Goal: Transaction & Acquisition: Book appointment/travel/reservation

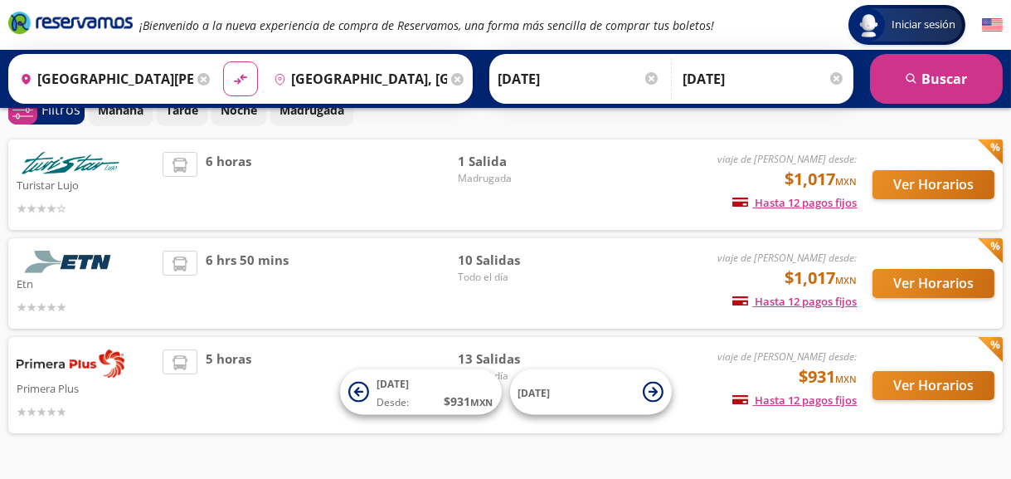
scroll to position [90, 0]
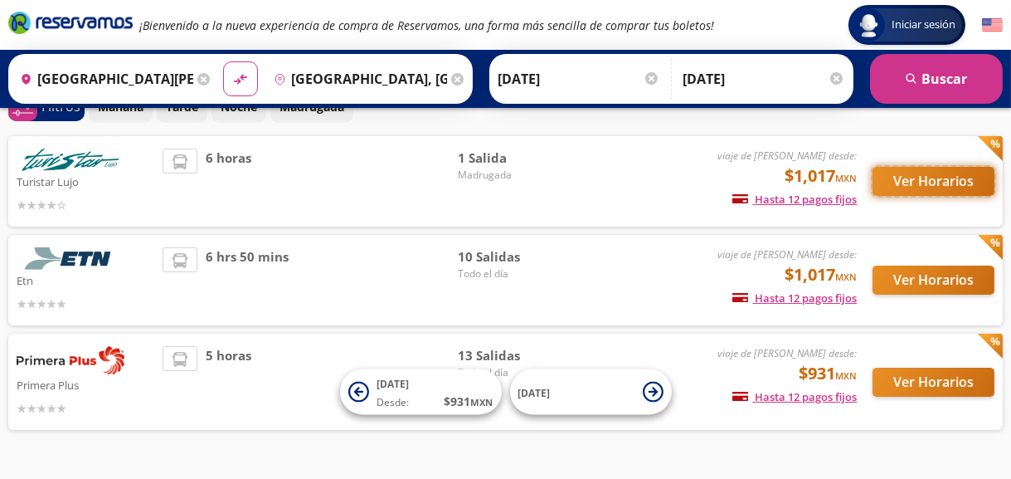
click at [966, 186] on button "Ver Horarios" at bounding box center [933, 181] width 122 height 29
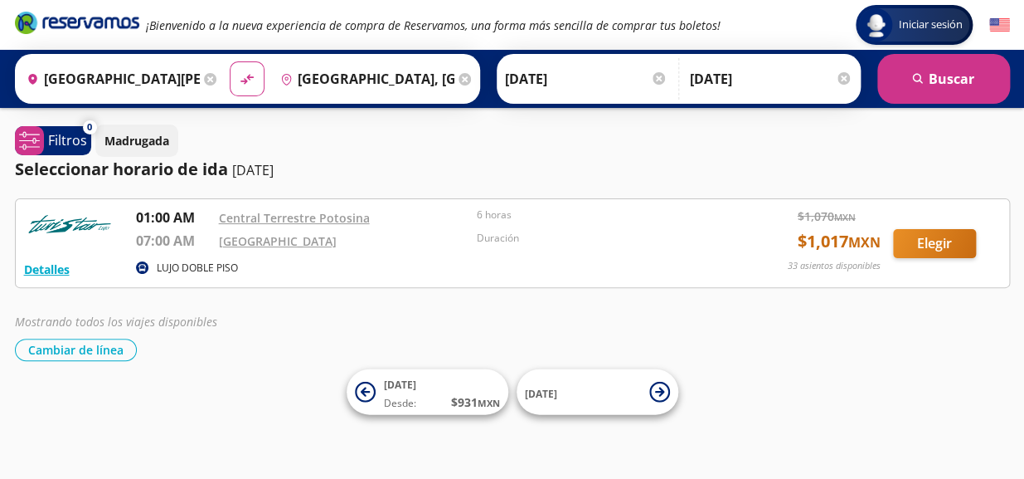
click at [196, 264] on p "LUJO DOBLE PISO" at bounding box center [197, 267] width 81 height 15
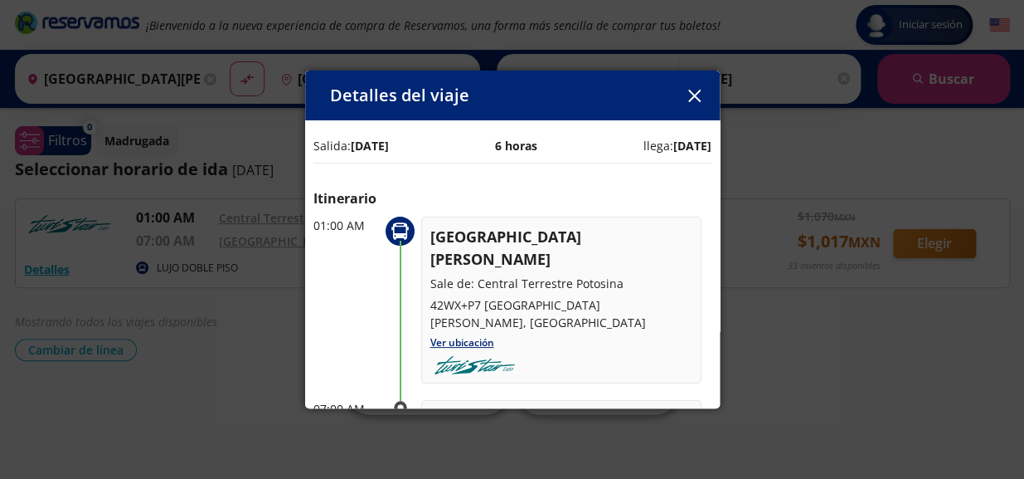
click at [701, 97] on button "button" at bounding box center [695, 95] width 25 height 25
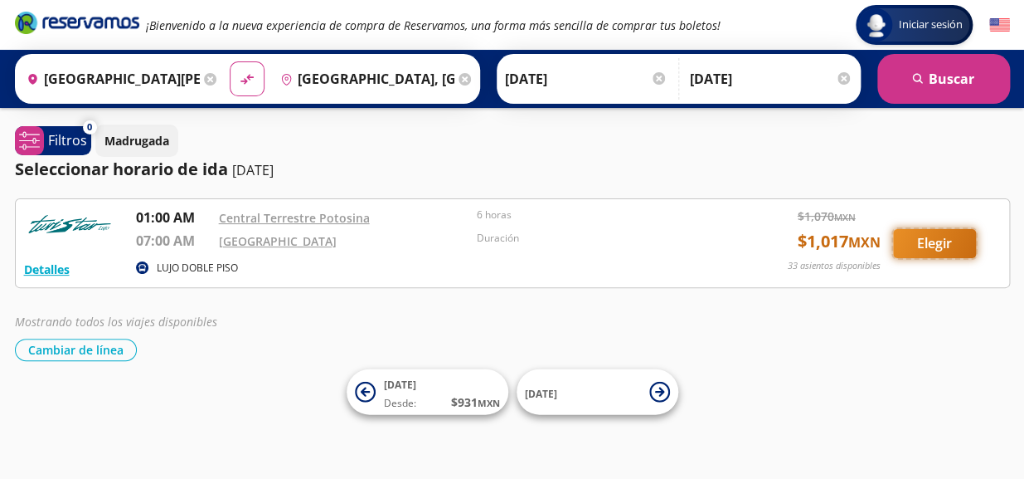
click at [931, 245] on button "Elegir" at bounding box center [934, 243] width 83 height 29
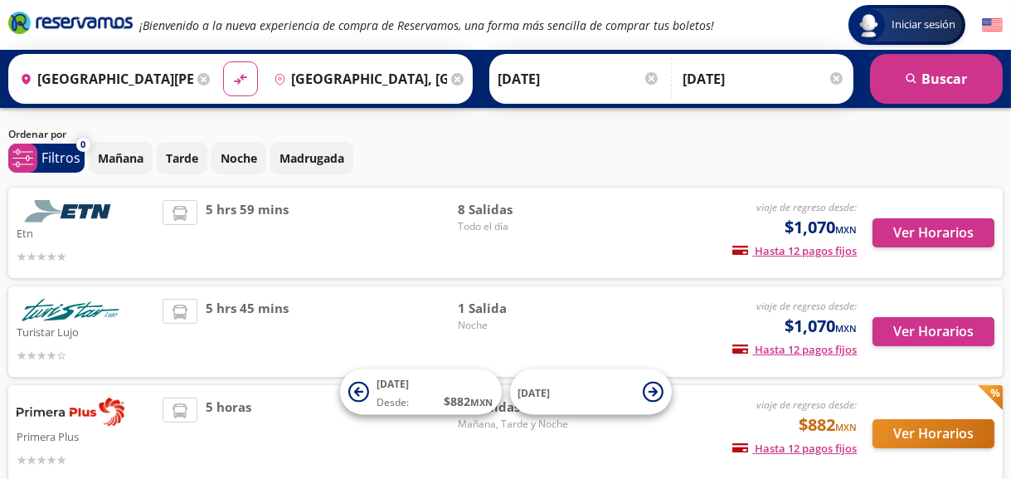
scroll to position [38, 0]
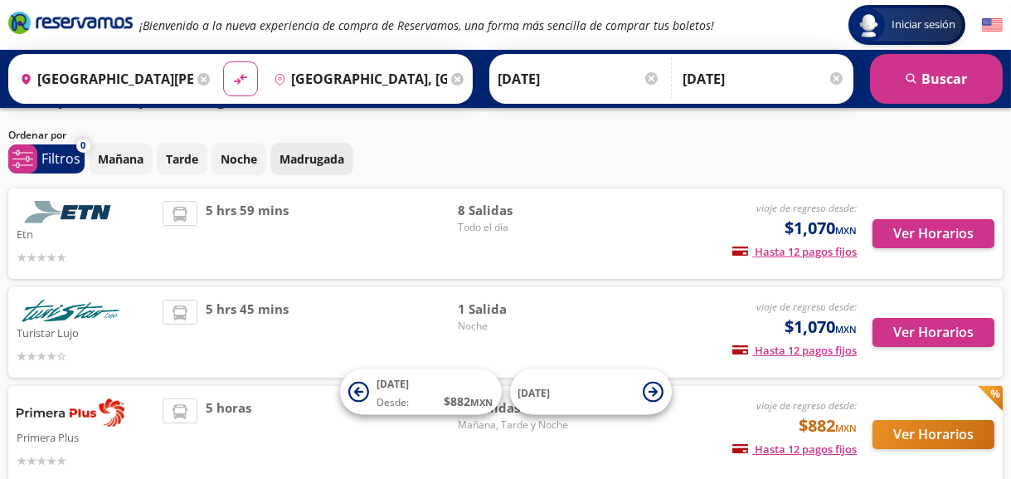
click at [311, 162] on p "Madrugada" at bounding box center [311, 158] width 65 height 17
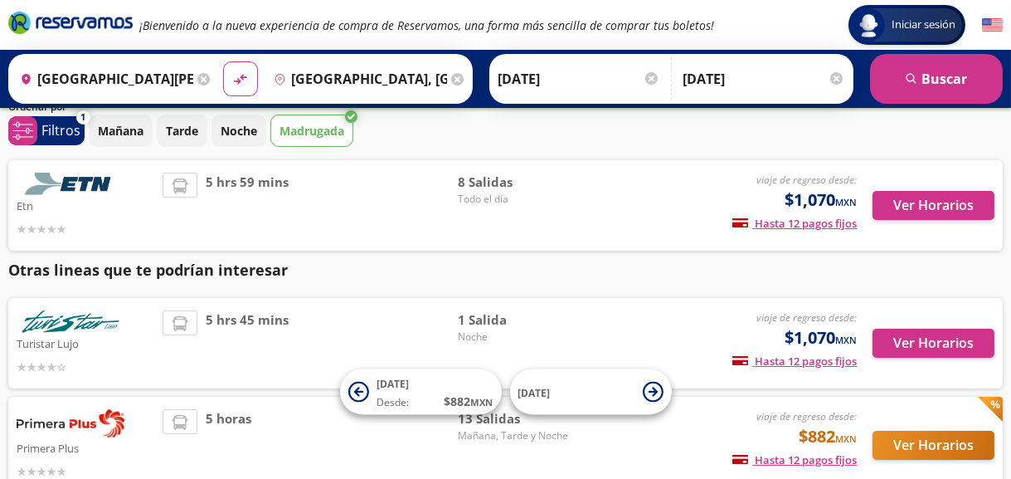
scroll to position [36, 0]
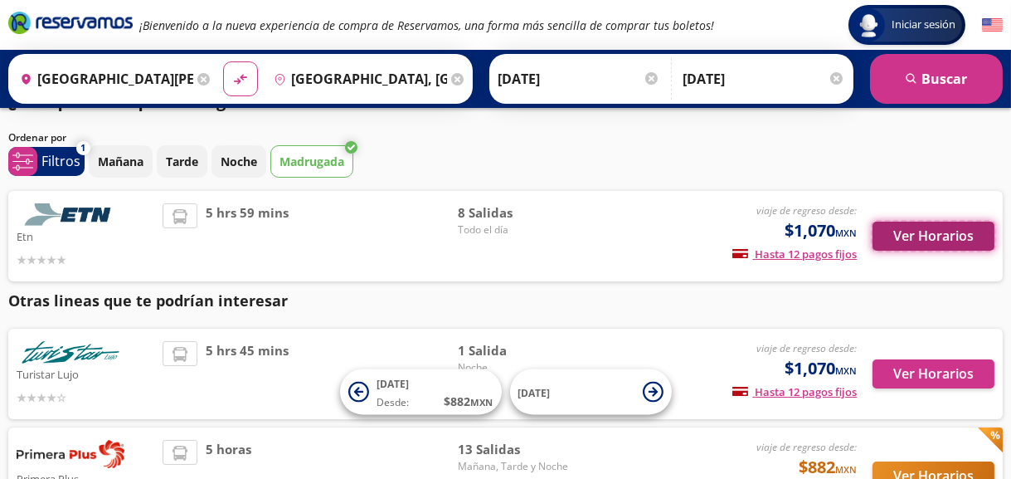
click at [928, 237] on button "Ver Horarios" at bounding box center [933, 235] width 122 height 29
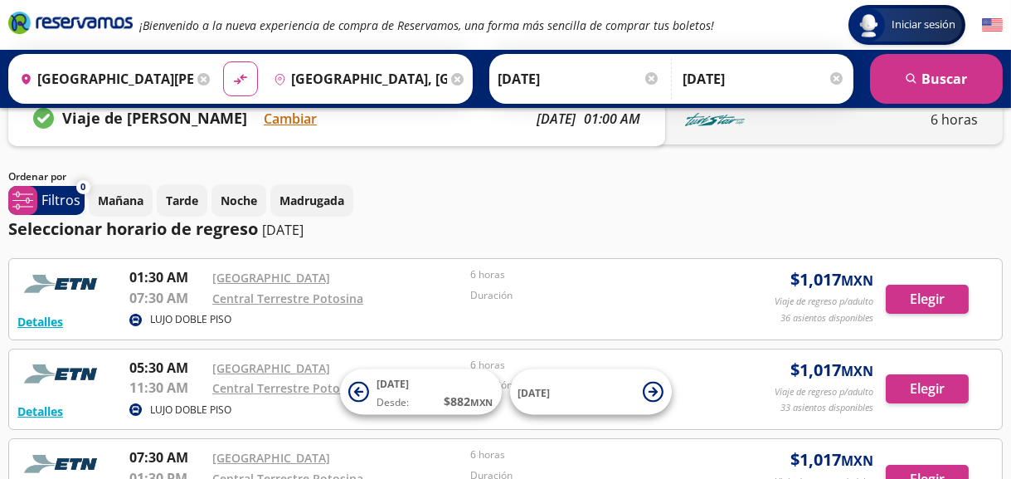
scroll to position [25, 0]
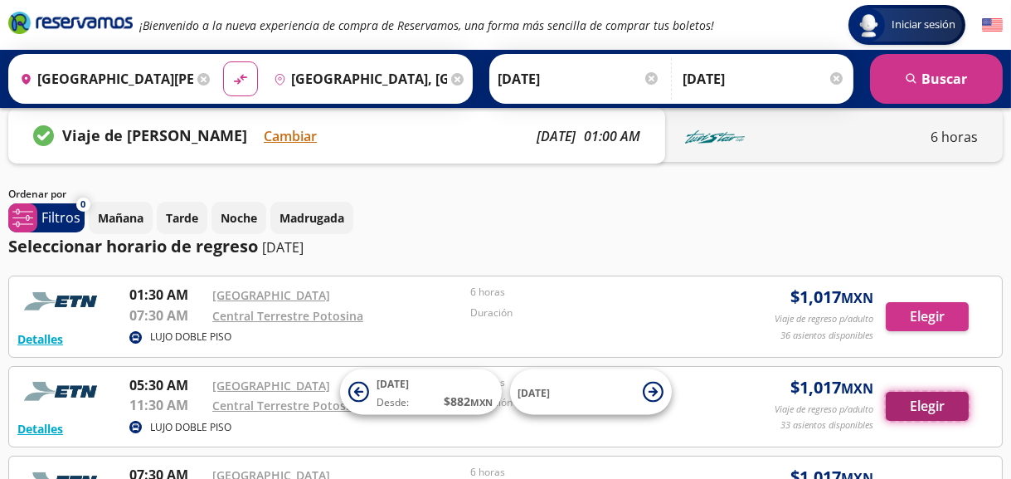
click at [934, 412] on button "Elegir" at bounding box center [927, 405] width 83 height 29
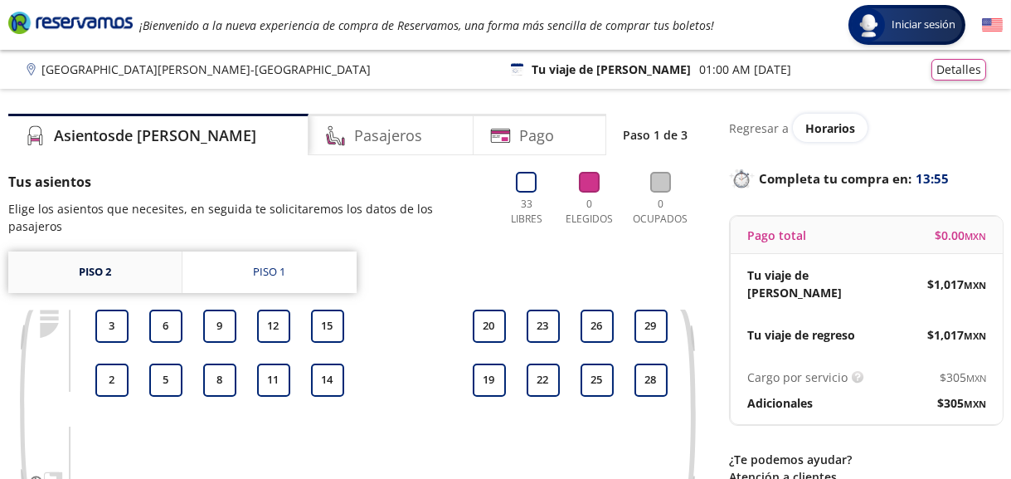
click at [128, 259] on link "Piso 2" at bounding box center [94, 271] width 173 height 41
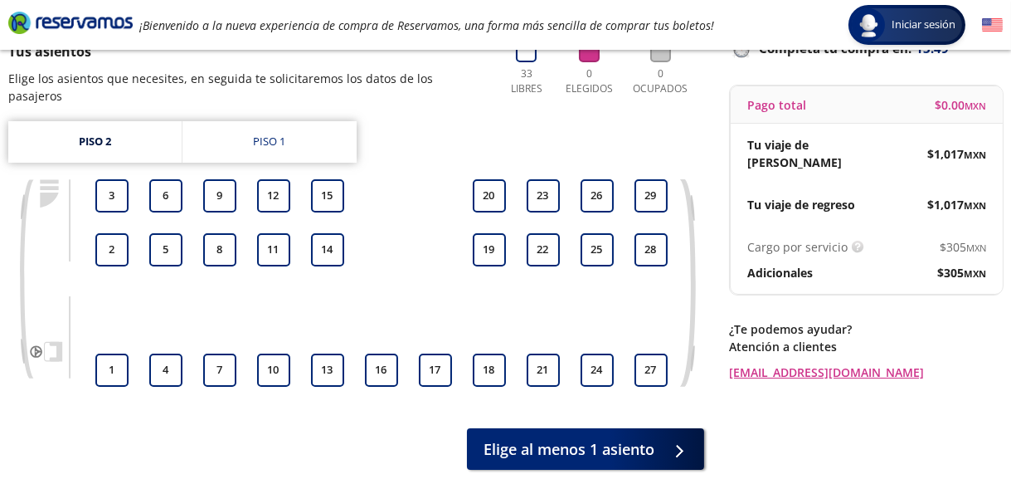
scroll to position [120, 0]
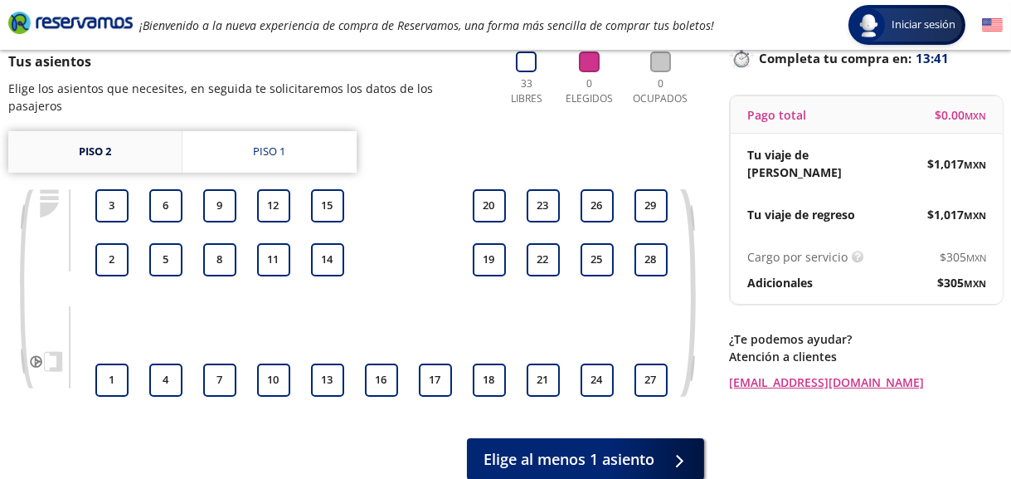
click at [113, 136] on link "Piso 2" at bounding box center [94, 151] width 173 height 41
click at [216, 132] on link "Piso 1" at bounding box center [269, 151] width 174 height 41
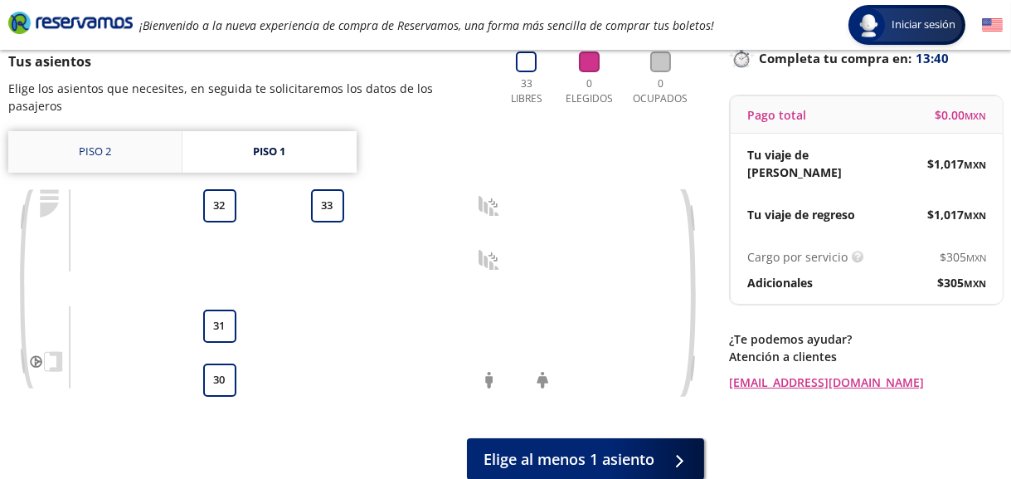
click at [119, 135] on link "Piso 2" at bounding box center [94, 151] width 173 height 41
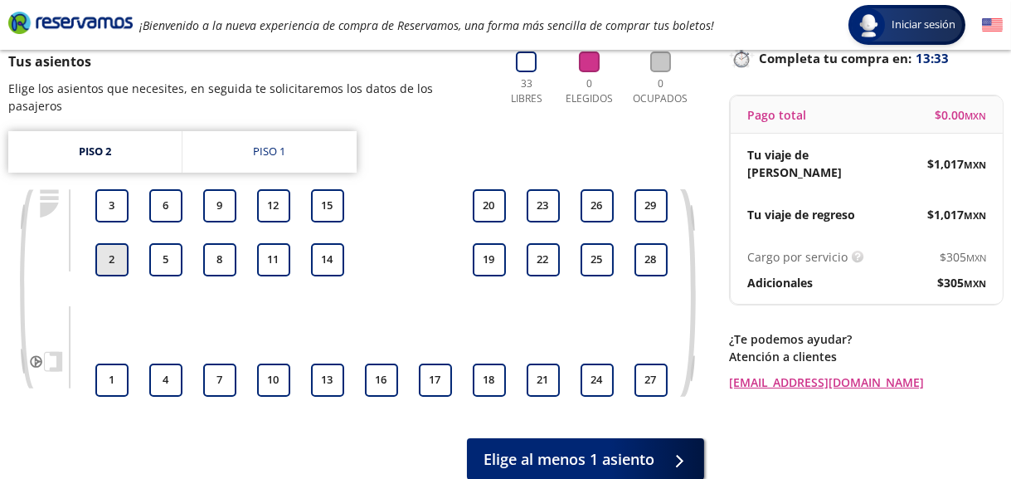
click at [118, 243] on button "2" at bounding box center [111, 259] width 33 height 33
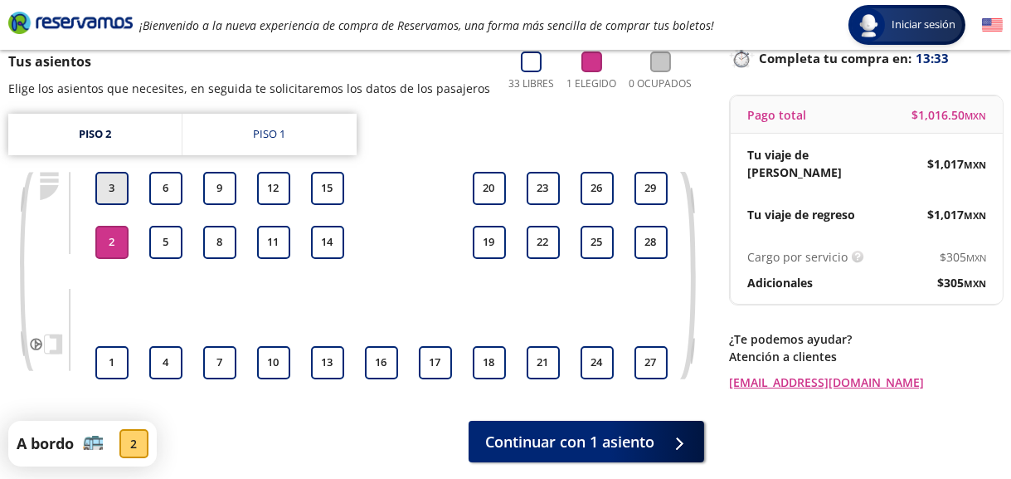
click at [115, 192] on button "3" at bounding box center [111, 188] width 33 height 33
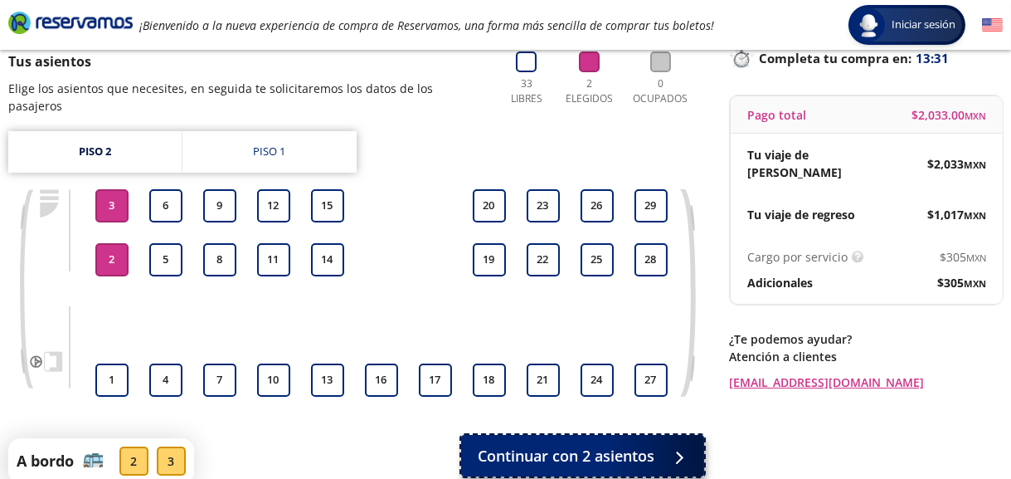
click at [641, 445] on span "Continuar con 2 asientos" at bounding box center [566, 456] width 177 height 22
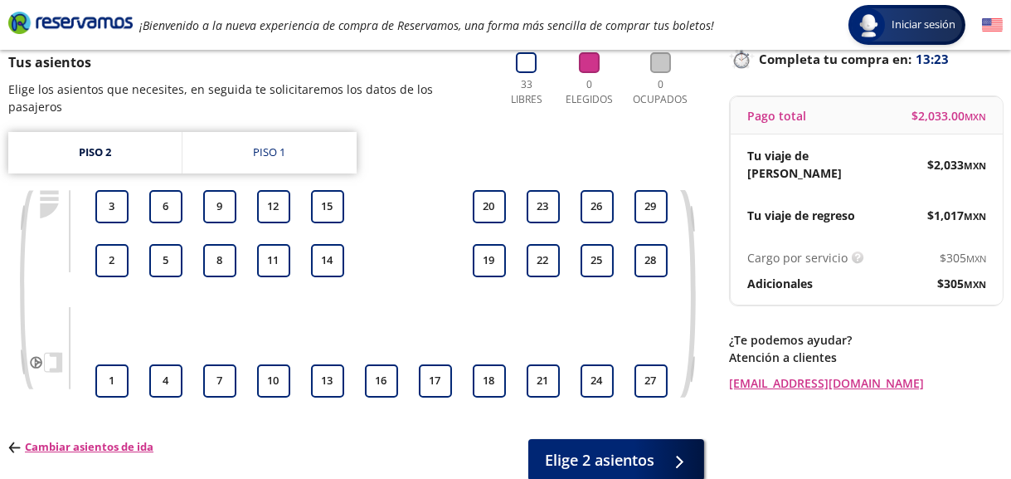
scroll to position [126, 0]
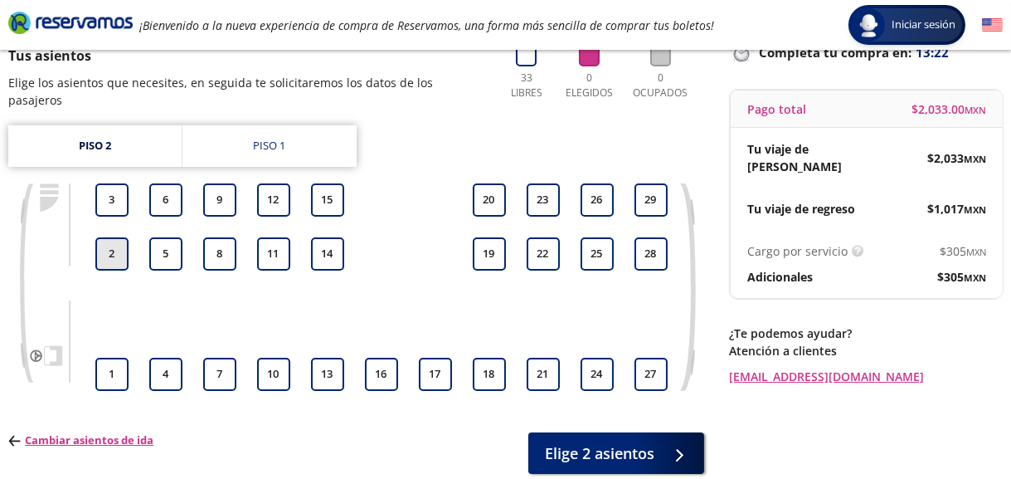
click at [113, 237] on button "2" at bounding box center [111, 253] width 33 height 33
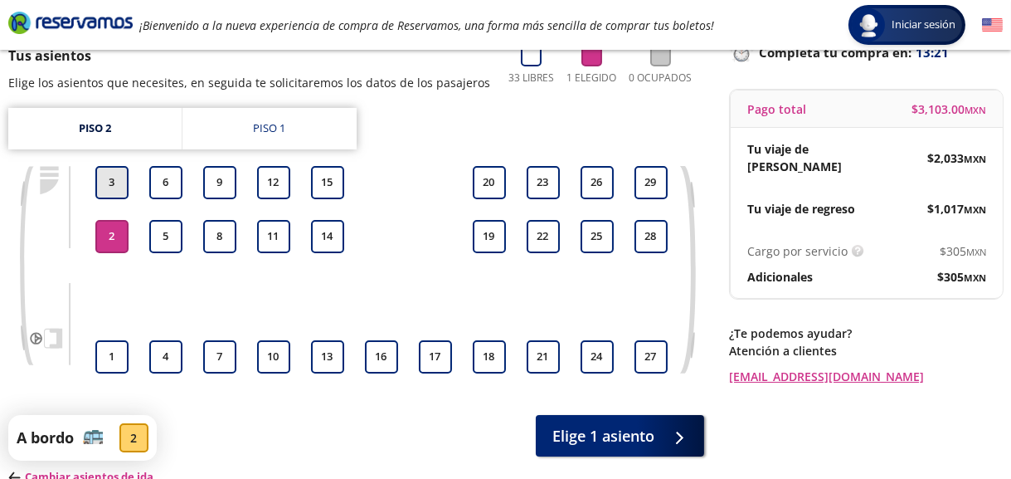
click at [119, 188] on button "3" at bounding box center [111, 182] width 33 height 33
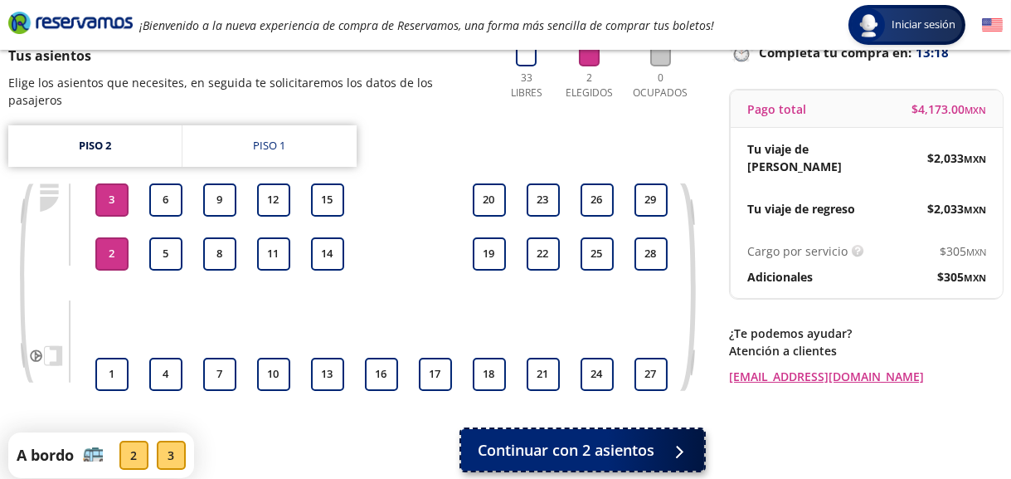
click at [629, 439] on span "Continuar con 2 asientos" at bounding box center [566, 450] width 177 height 22
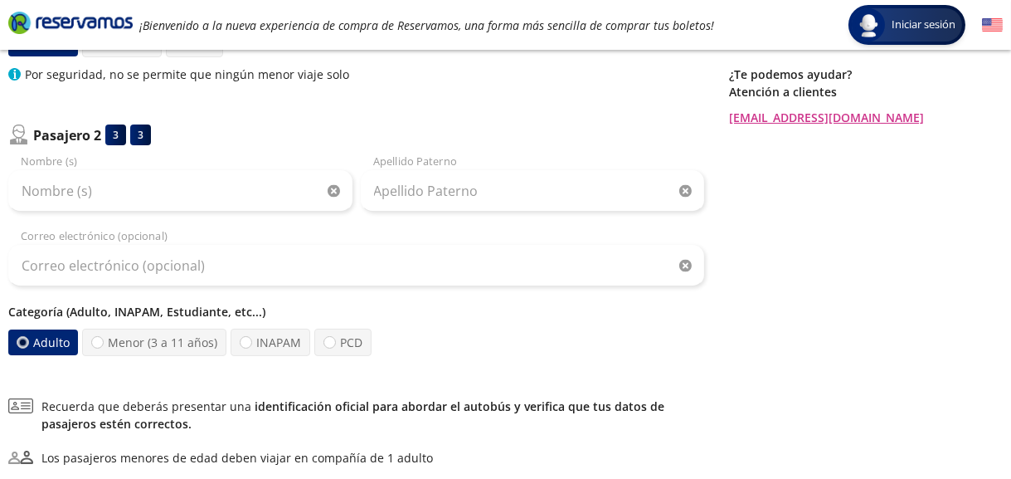
scroll to position [390, 0]
